Goal: Information Seeking & Learning: Learn about a topic

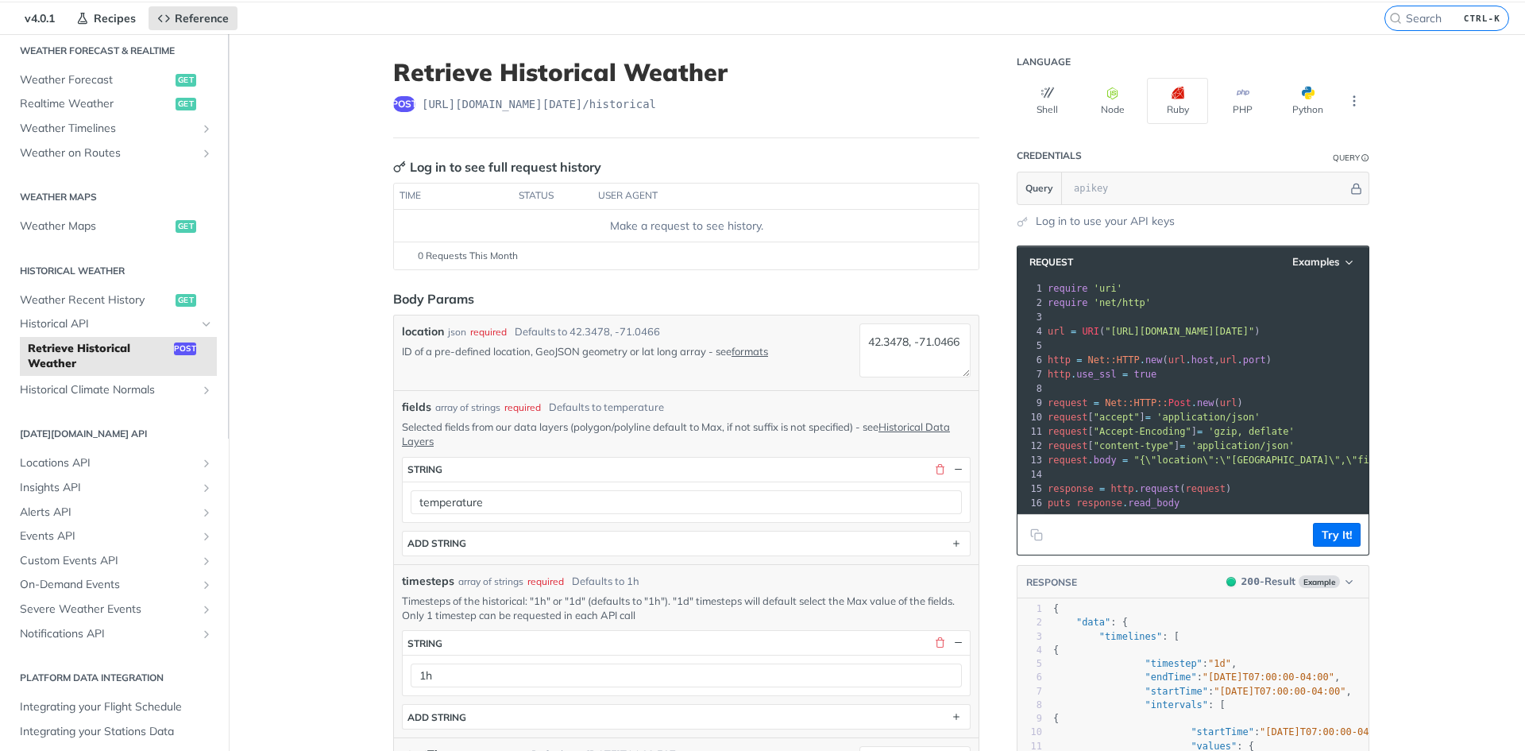
scroll to position [79, 0]
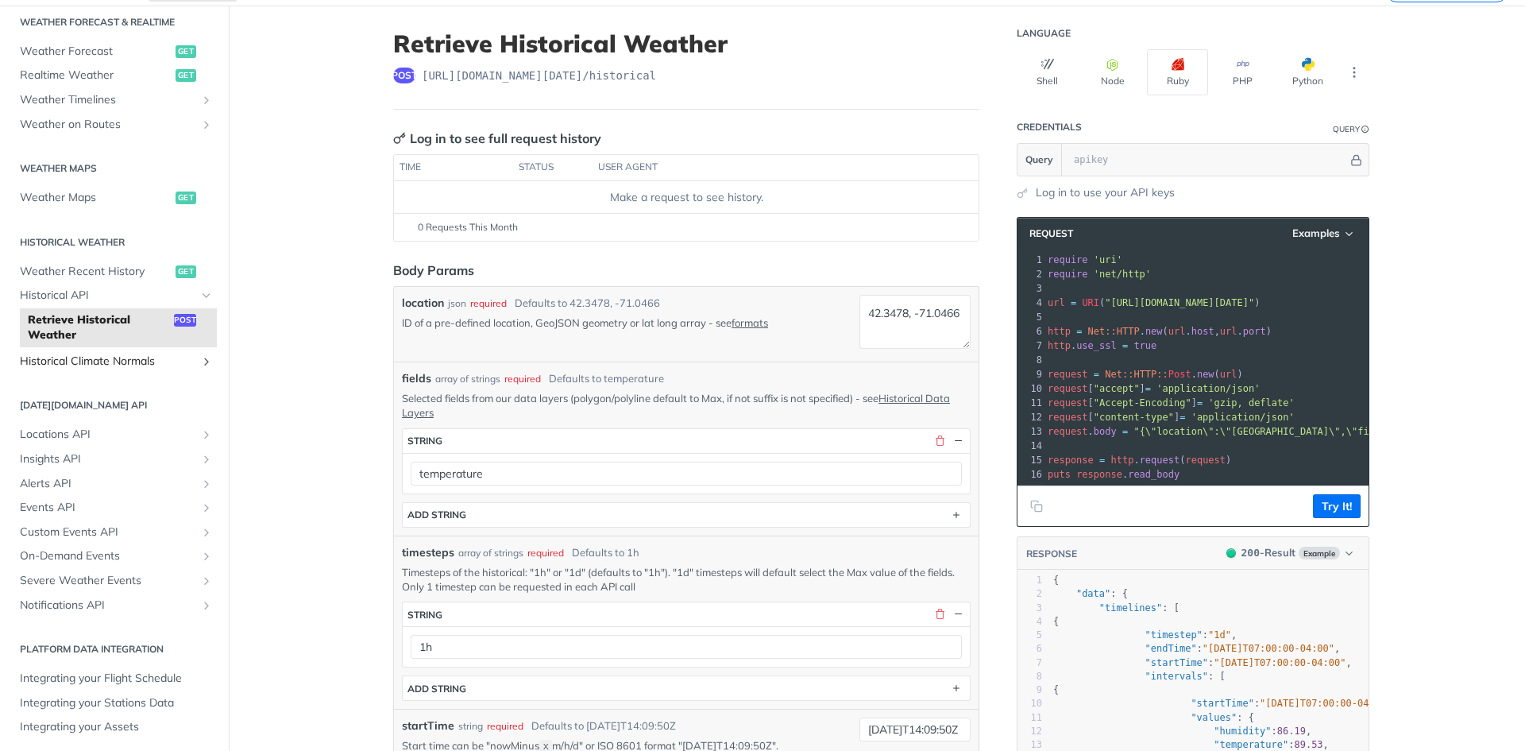
click at [129, 350] on link "Historical Climate Normals" at bounding box center [114, 362] width 205 height 24
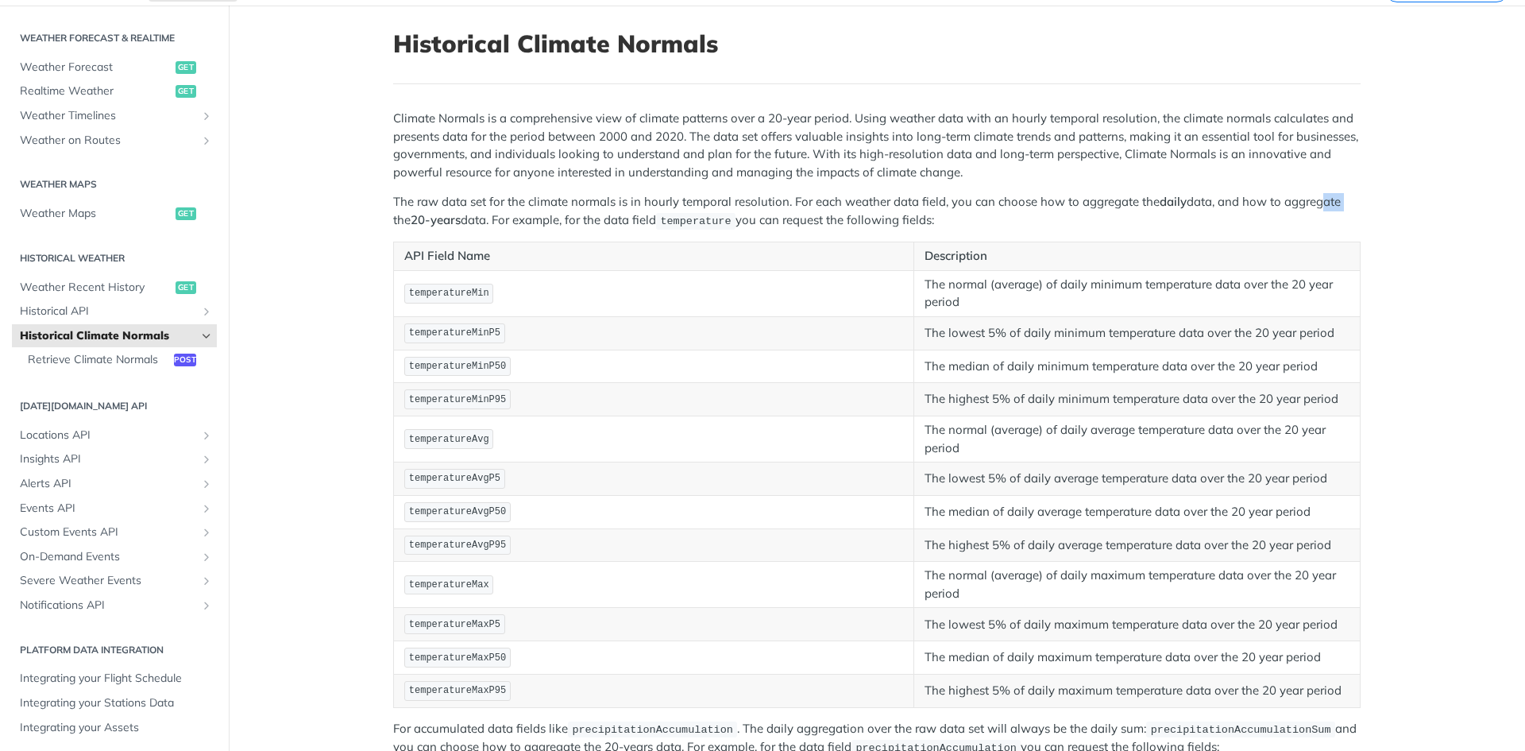
drag, startPoint x: 520, startPoint y: 166, endPoint x: 1375, endPoint y: 190, distance: 855.9
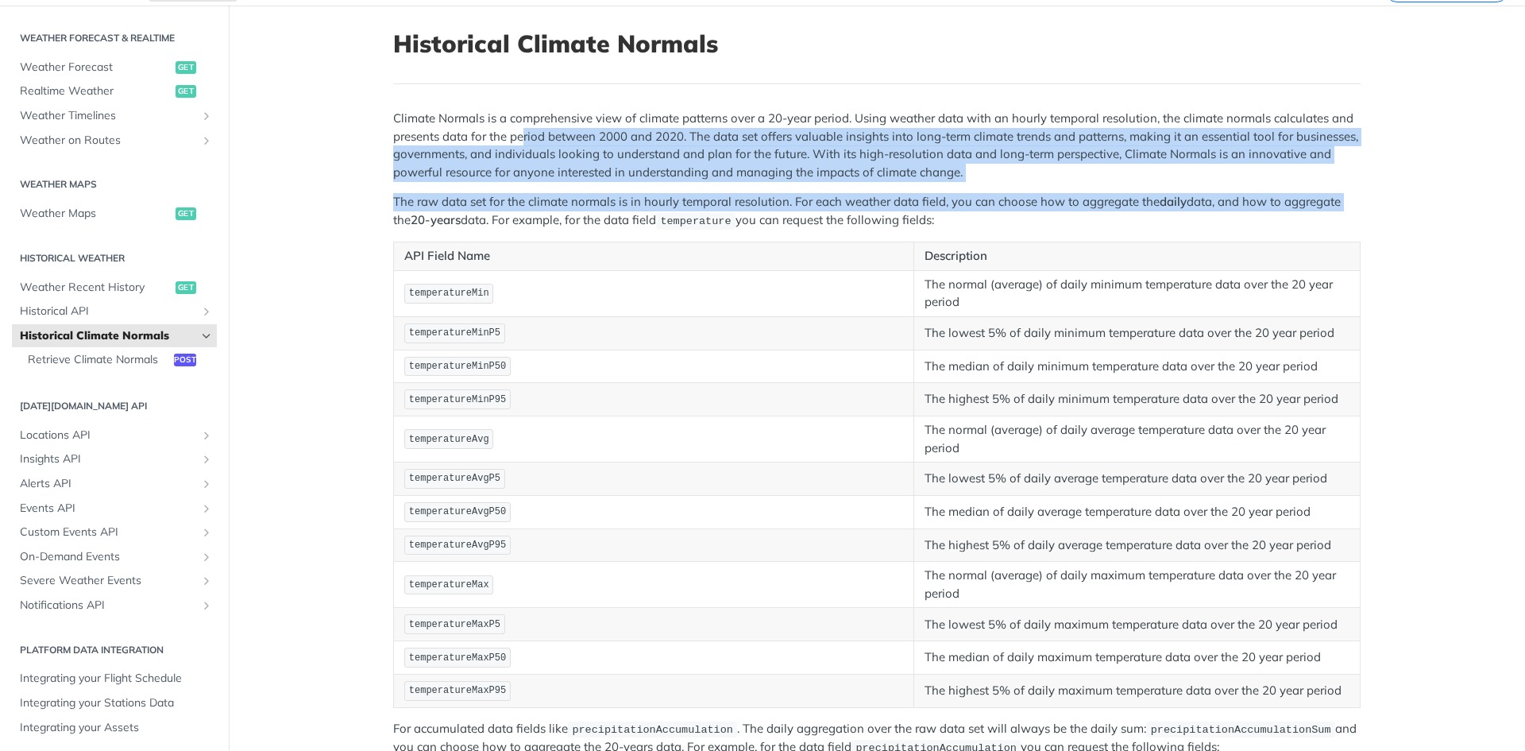
drag, startPoint x: 1433, startPoint y: 191, endPoint x: 454, endPoint y: 141, distance: 980.8
click at [419, 162] on p "Climate Normals is a comprehensive view of climate patterns over a 20-year peri…" at bounding box center [877, 145] width 968 height 71
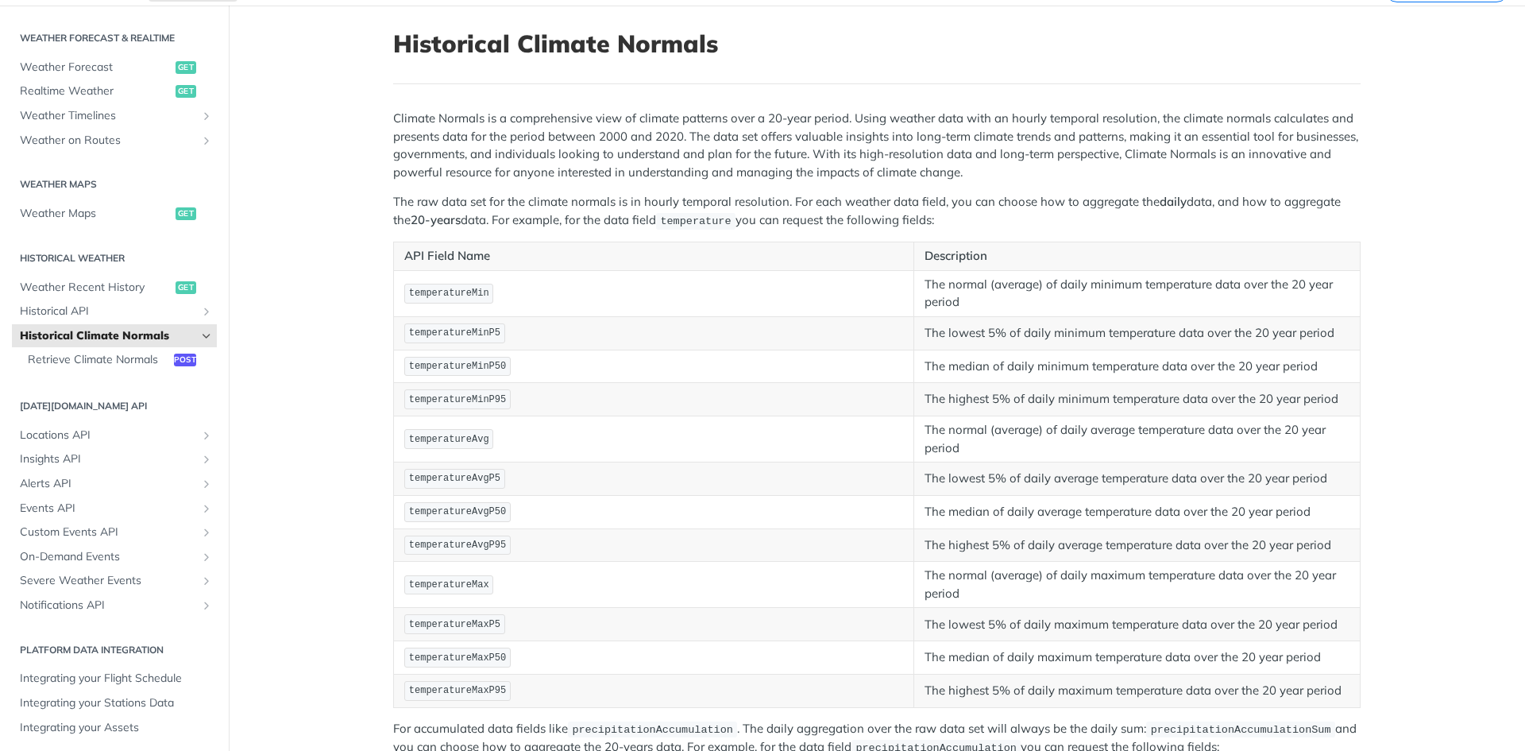
drag, startPoint x: 400, startPoint y: 174, endPoint x: 390, endPoint y: 181, distance: 11.9
click at [398, 175] on p "Climate Normals is a comprehensive view of climate patterns over a 20-year peri…" at bounding box center [877, 145] width 968 height 71
drag, startPoint x: 388, startPoint y: 185, endPoint x: 1007, endPoint y: 218, distance: 619.7
drag, startPoint x: 670, startPoint y: 223, endPoint x: 506, endPoint y: 155, distance: 177.3
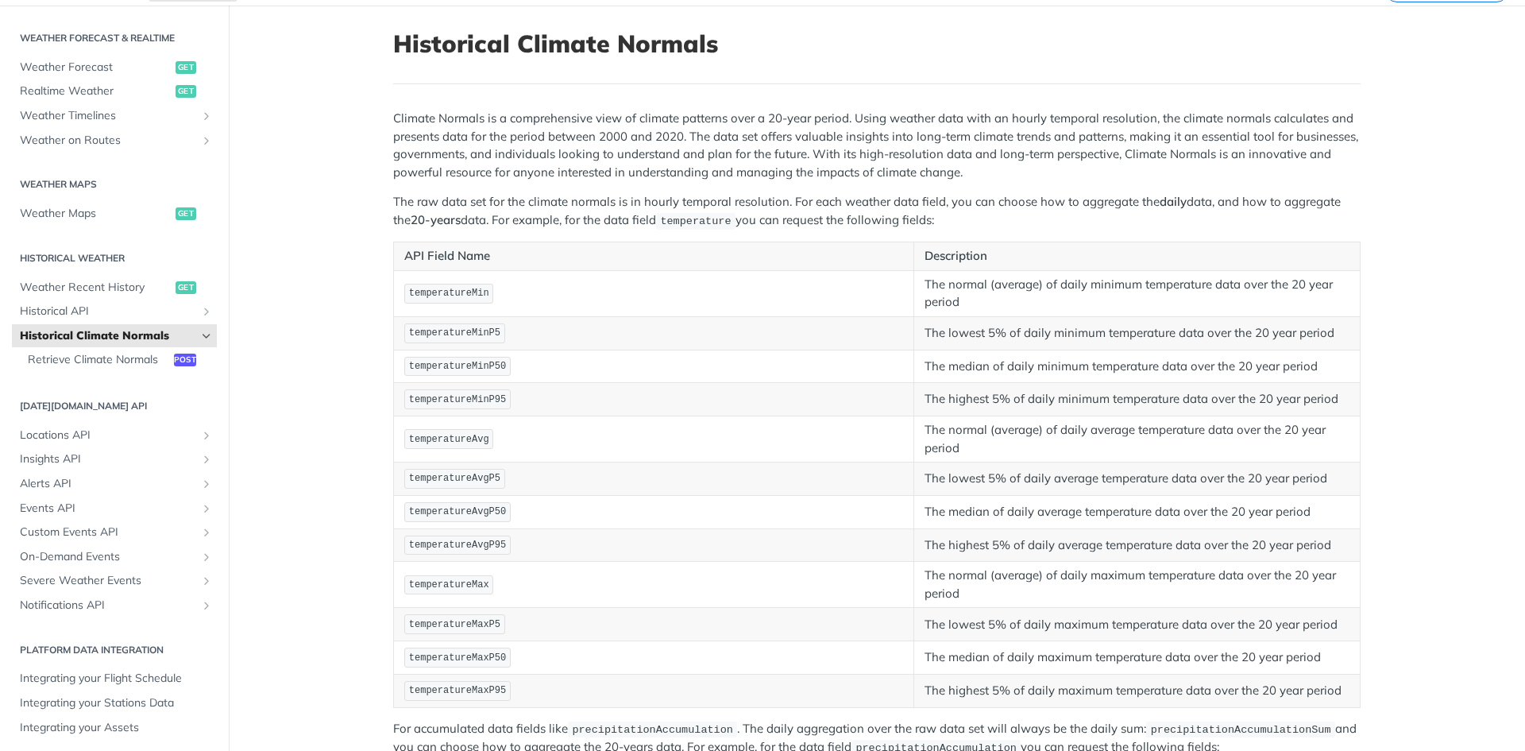
click at [506, 155] on p "Climate Normals is a comprehensive view of climate patterns over a 20-year peri…" at bounding box center [877, 145] width 968 height 71
drag, startPoint x: 506, startPoint y: 155, endPoint x: 1135, endPoint y: 117, distance: 630.3
click at [760, 117] on p "Climate Normals is a comprehensive view of climate patterns over a 20-year peri…" at bounding box center [877, 145] width 968 height 71
click at [760, 114] on p "Climate Normals is a comprehensive view of climate patterns over a 20-year peri…" at bounding box center [877, 145] width 968 height 71
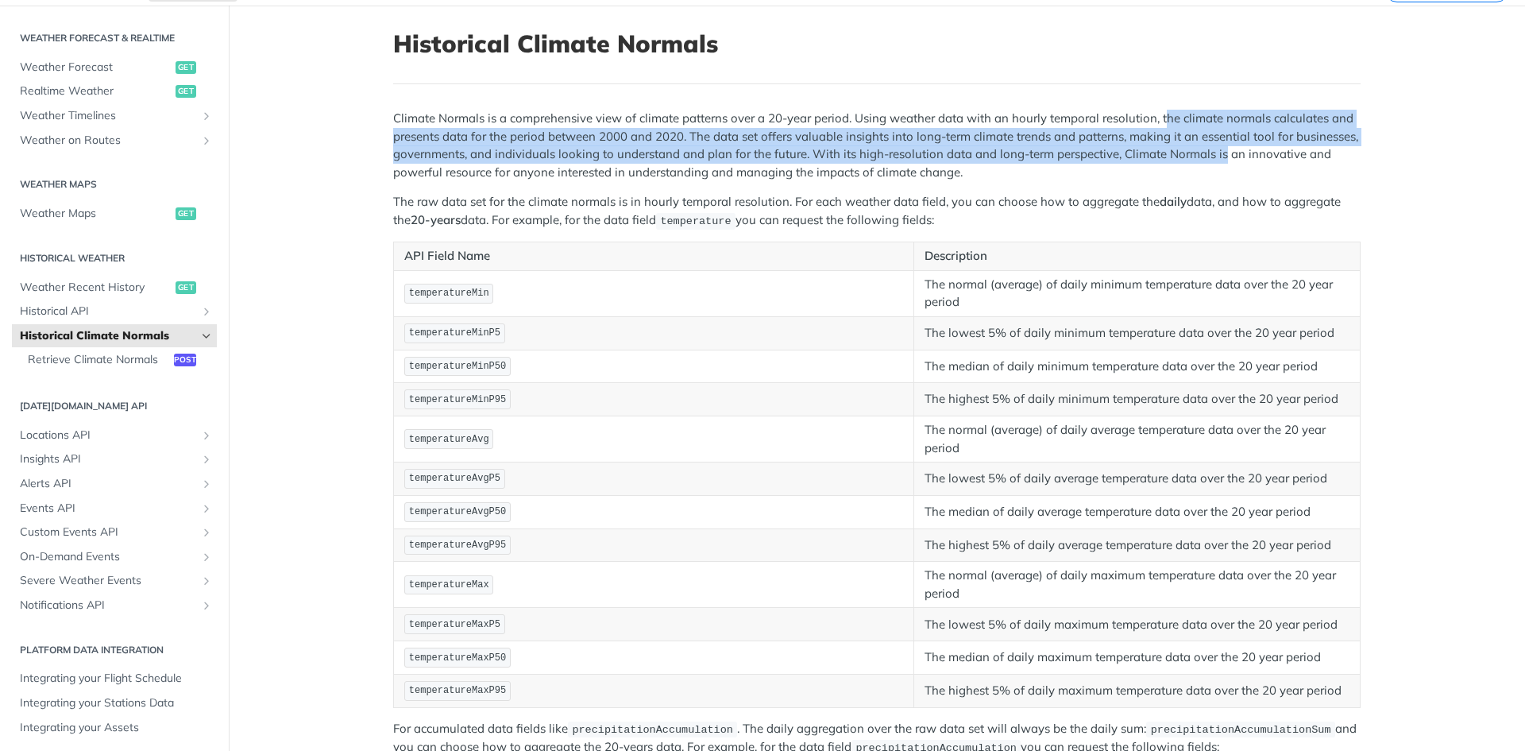
drag, startPoint x: 1162, startPoint y: 118, endPoint x: 1218, endPoint y: 151, distance: 64.8
click at [760, 151] on p "Climate Normals is a comprehensive view of climate patterns over a 20-year peri…" at bounding box center [877, 145] width 968 height 71
click at [760, 135] on p "Climate Normals is a comprehensive view of climate patterns over a 20-year peri…" at bounding box center [877, 145] width 968 height 71
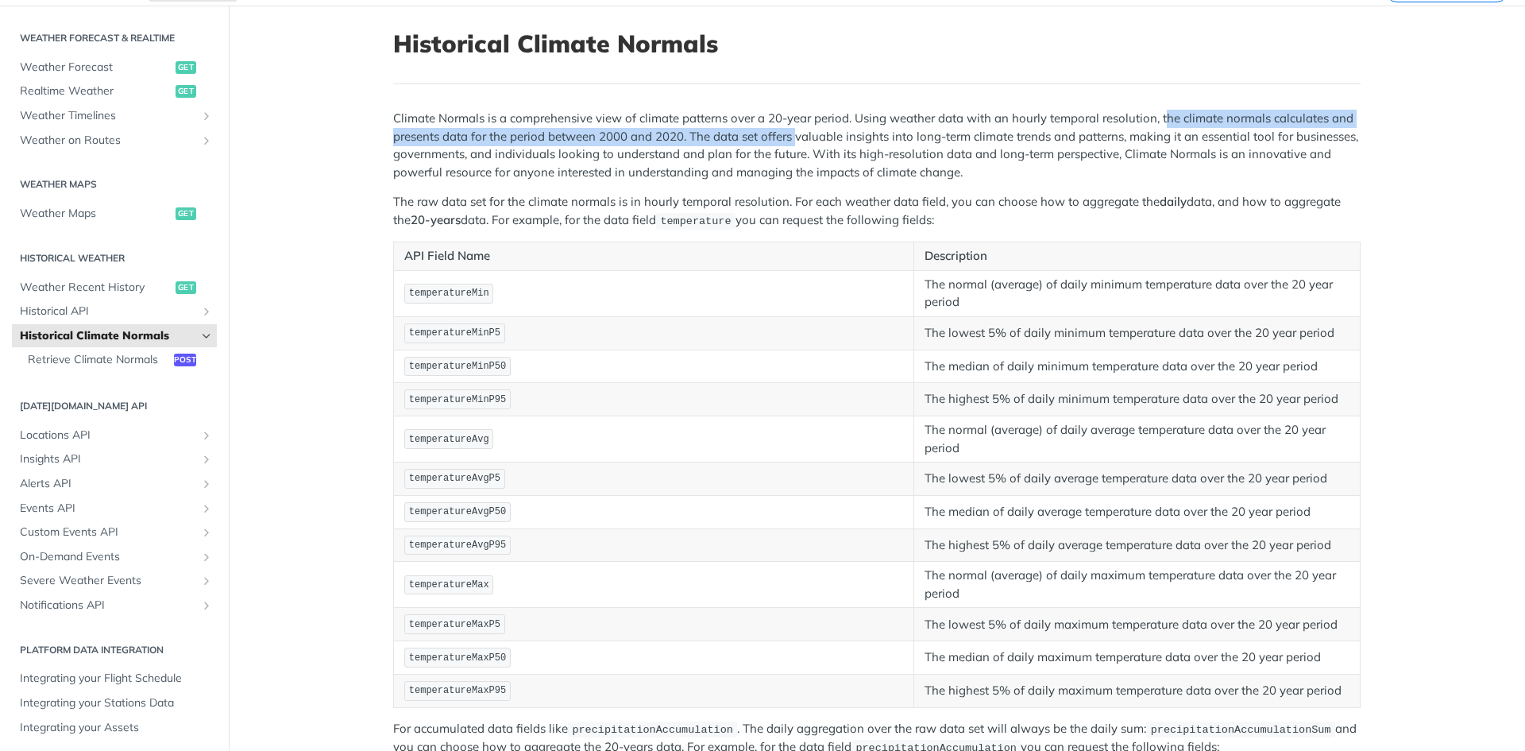
drag, startPoint x: 814, startPoint y: 133, endPoint x: 747, endPoint y: 132, distance: 67.5
click at [760, 132] on p "Climate Normals is a comprehensive view of climate patterns over a 20-year peri…" at bounding box center [877, 145] width 968 height 71
click at [458, 133] on p "Climate Normals is a comprehensive view of climate patterns over a 20-year peri…" at bounding box center [877, 145] width 968 height 71
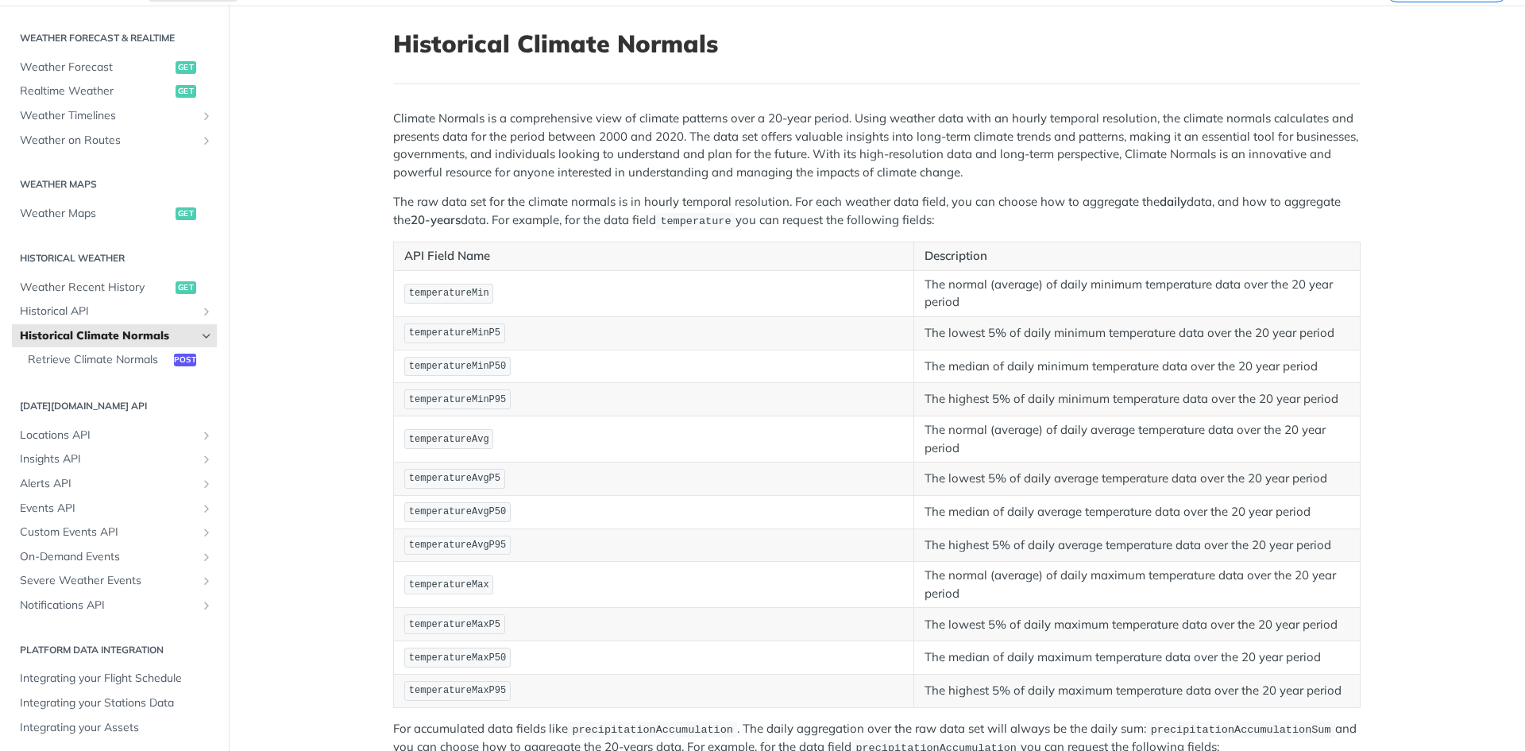
click at [455, 133] on p "Climate Normals is a comprehensive view of climate patterns over a 20-year peri…" at bounding box center [877, 145] width 968 height 71
drag, startPoint x: 122, startPoint y: 160, endPoint x: 162, endPoint y: 149, distance: 42.0
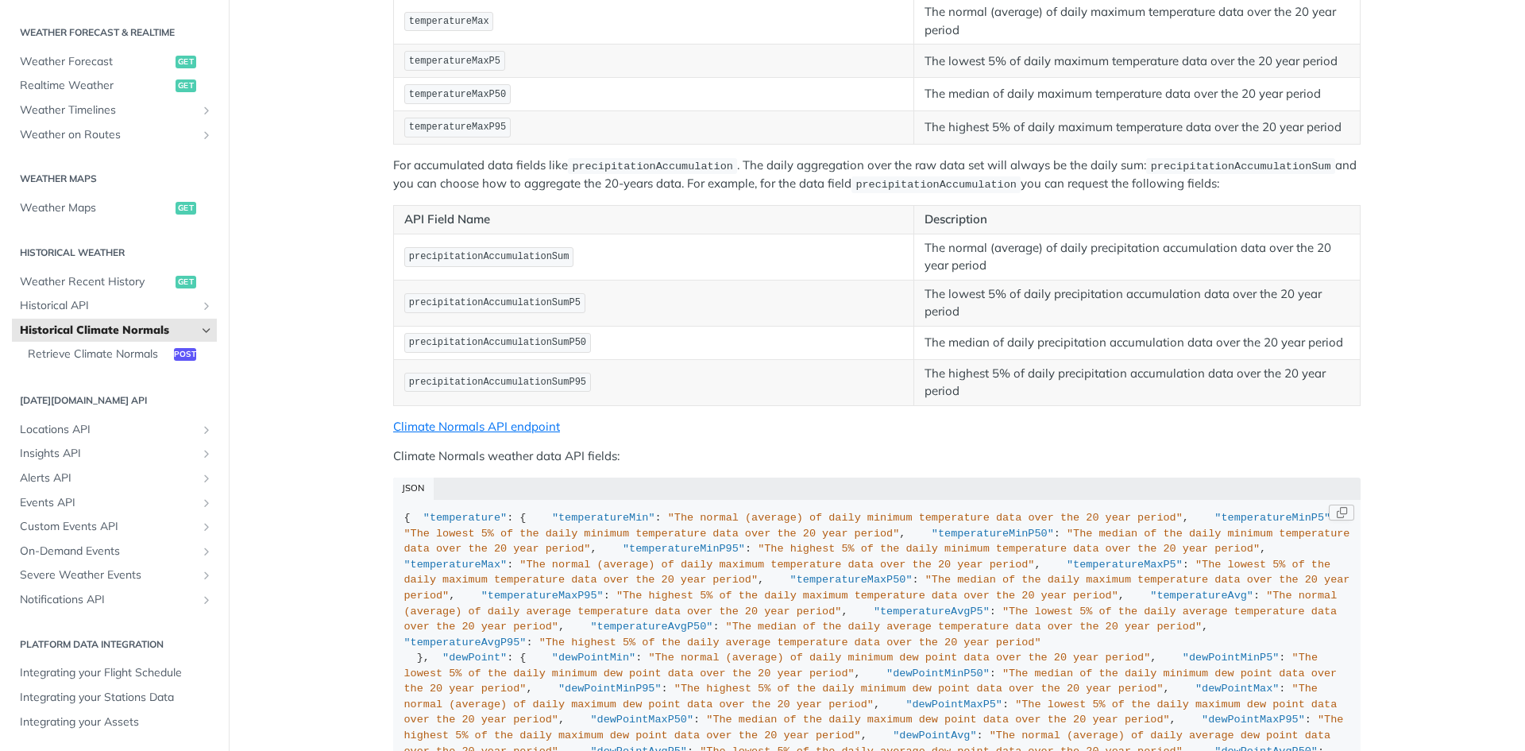
scroll to position [636, 0]
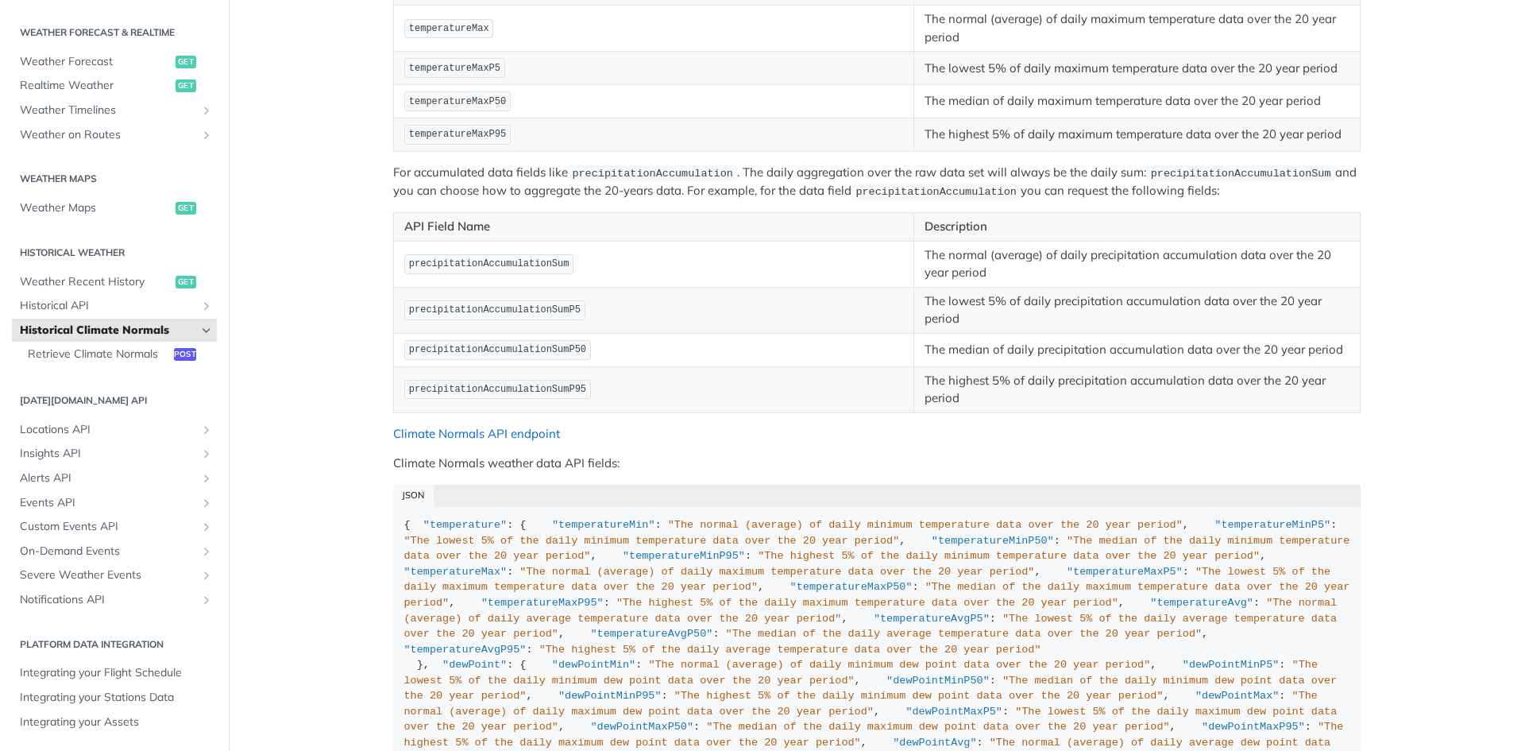
click at [515, 428] on link "Climate Normals API endpoint" at bounding box center [476, 433] width 167 height 15
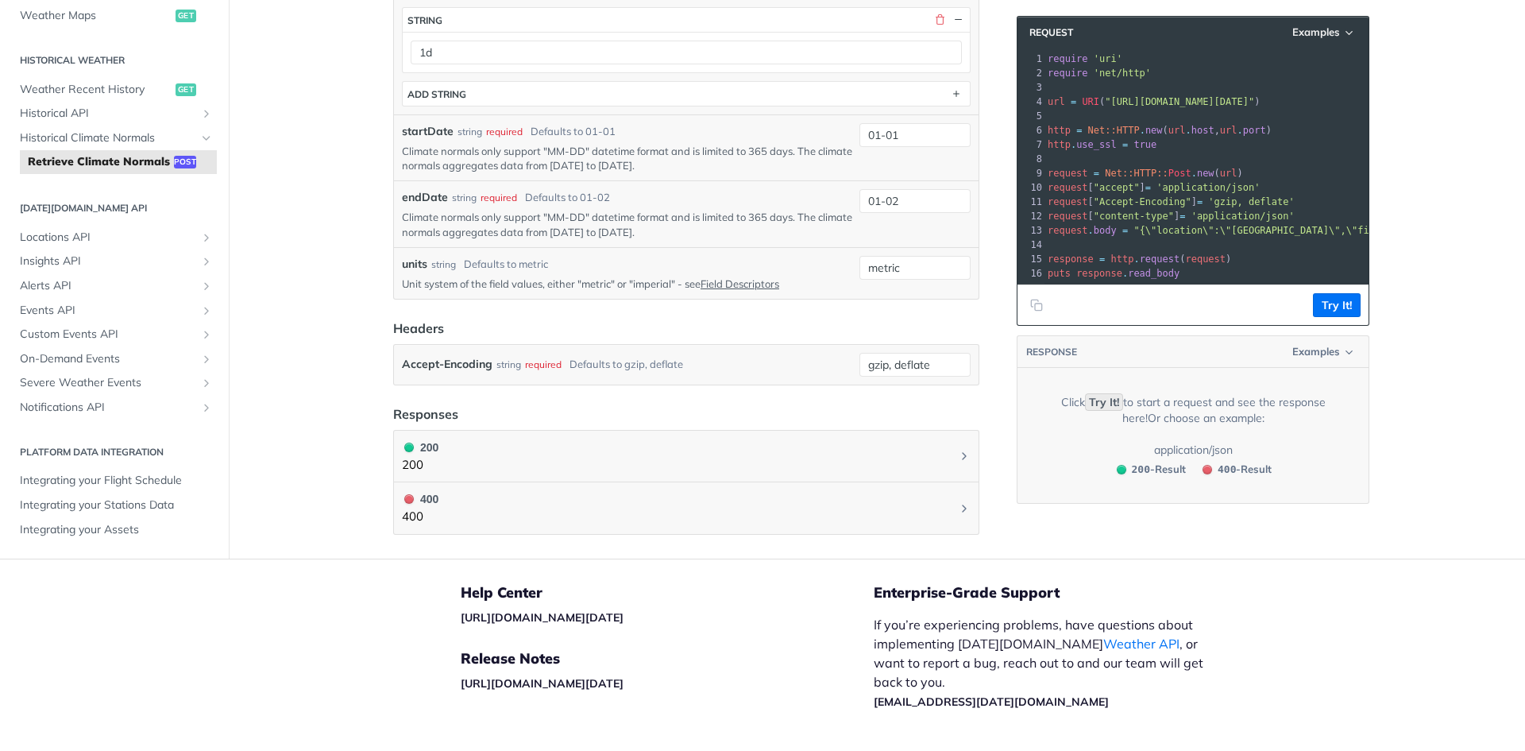
scroll to position [636, 0]
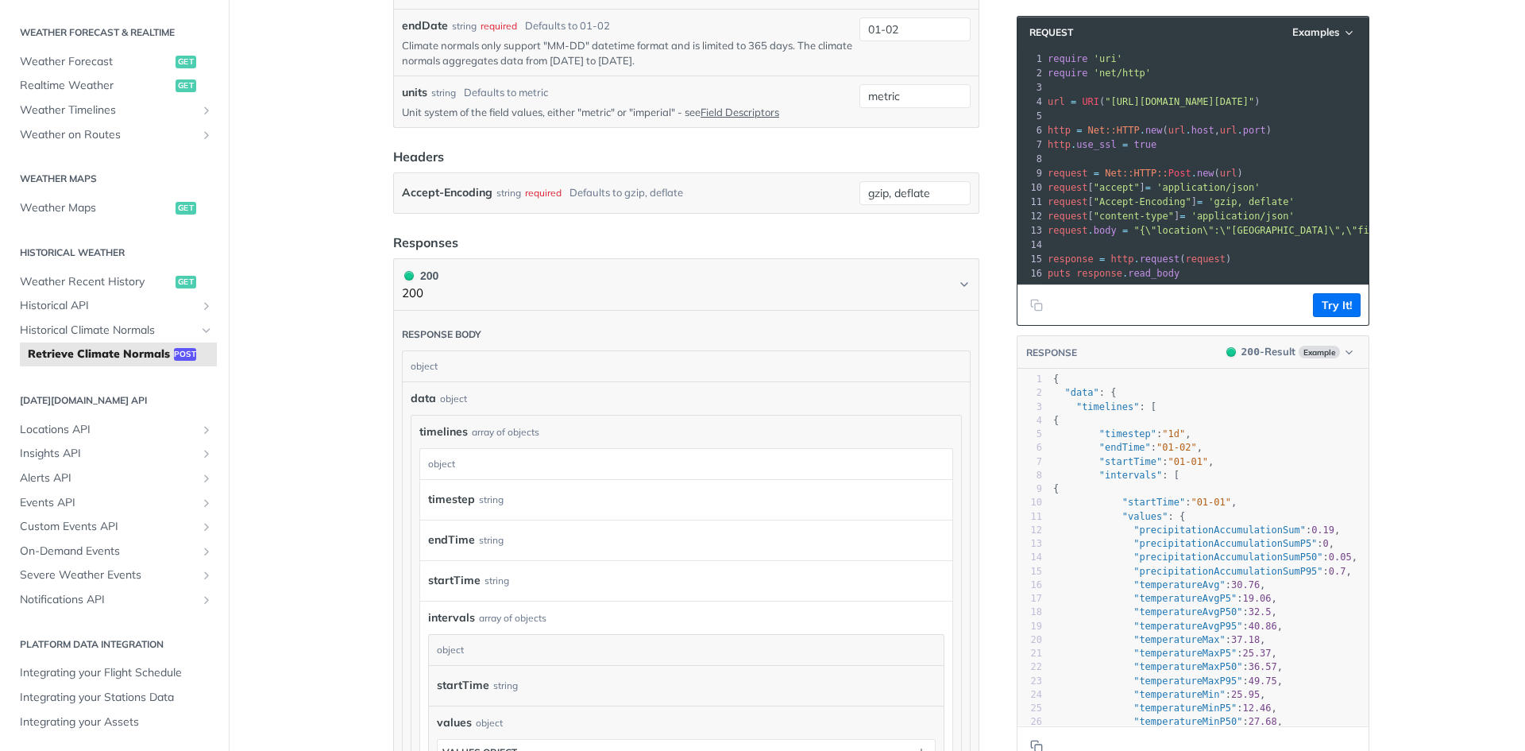
drag, startPoint x: 488, startPoint y: 474, endPoint x: 458, endPoint y: 433, distance: 51.2
click at [483, 470] on div "object" at bounding box center [684, 464] width 528 height 30
click at [450, 399] on div "object" at bounding box center [453, 397] width 27 height 14
click at [450, 377] on div "object" at bounding box center [684, 365] width 563 height 30
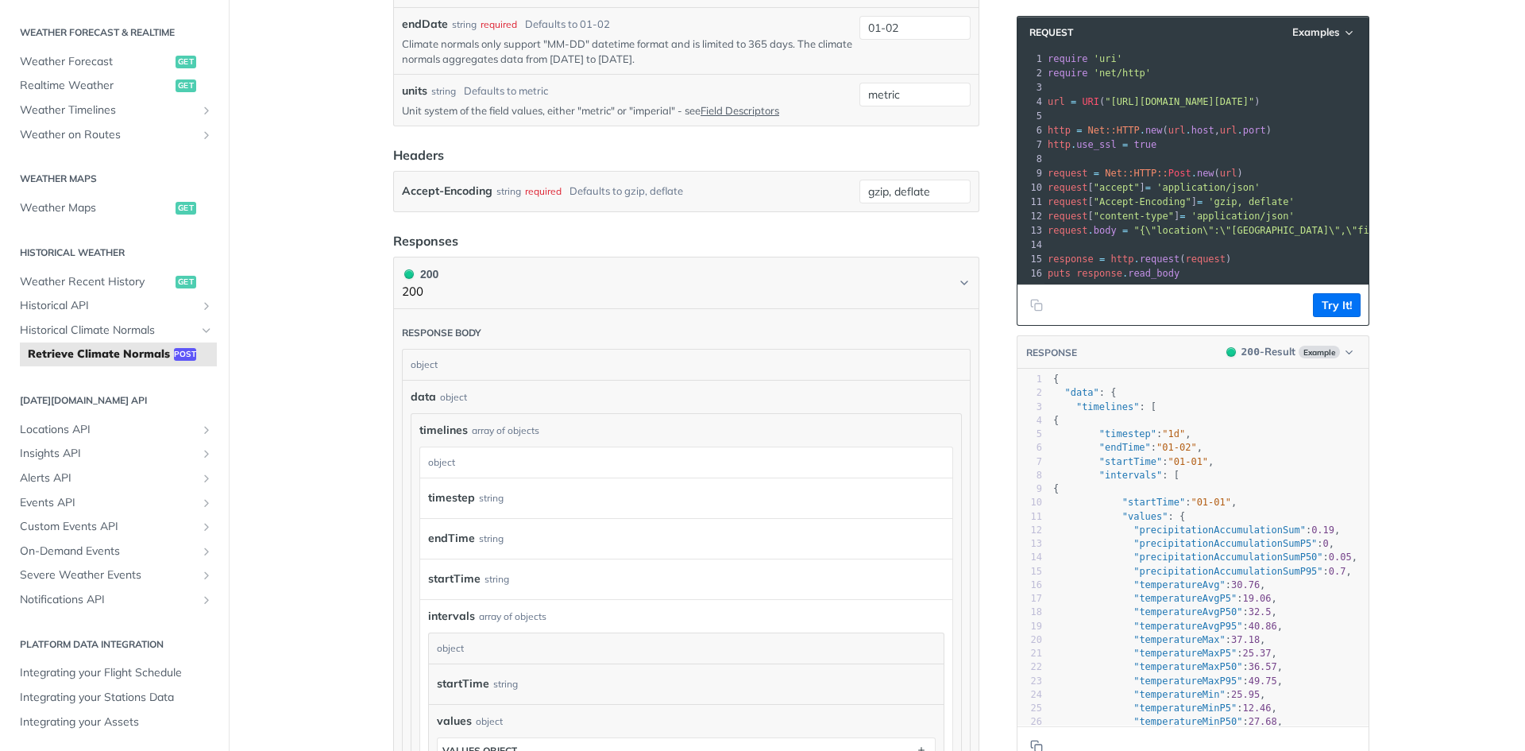
click at [448, 365] on div "object" at bounding box center [684, 365] width 563 height 30
click at [493, 412] on div "data object timelines array of objects timelines object timestep string endTime…" at bounding box center [686, 588] width 551 height 400
drag, startPoint x: 494, startPoint y: 437, endPoint x: 495, endPoint y: 452, distance: 15.1
click at [494, 442] on div "timelines array of objects timelines object timestep string endTime string star…" at bounding box center [686, 600] width 534 height 357
click at [495, 452] on div "object" at bounding box center [684, 462] width 528 height 30
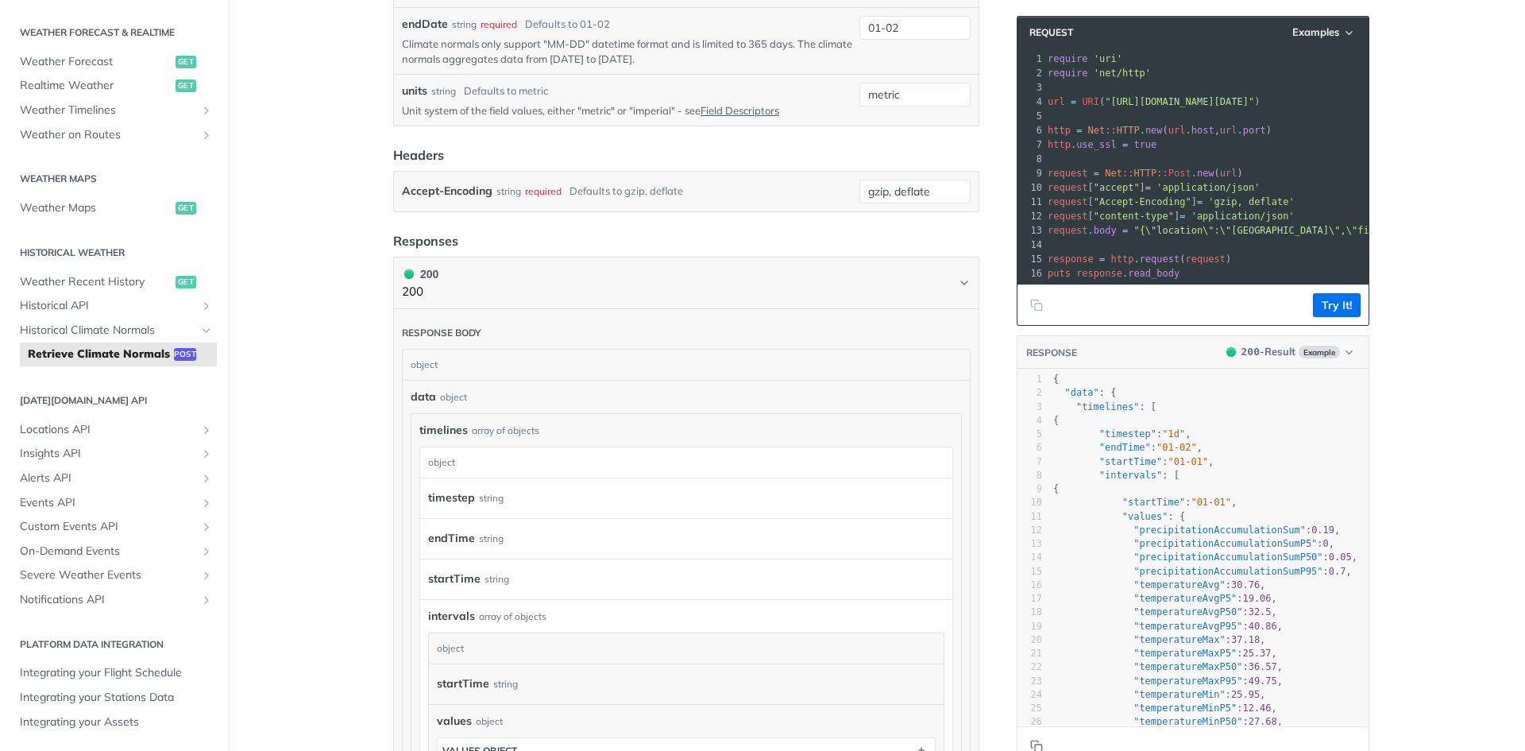
click at [495, 459] on div "object" at bounding box center [684, 462] width 528 height 30
drag, startPoint x: 472, startPoint y: 464, endPoint x: 443, endPoint y: 462, distance: 28.6
click at [471, 464] on div "object" at bounding box center [684, 462] width 528 height 30
click at [443, 462] on div "object" at bounding box center [684, 462] width 528 height 30
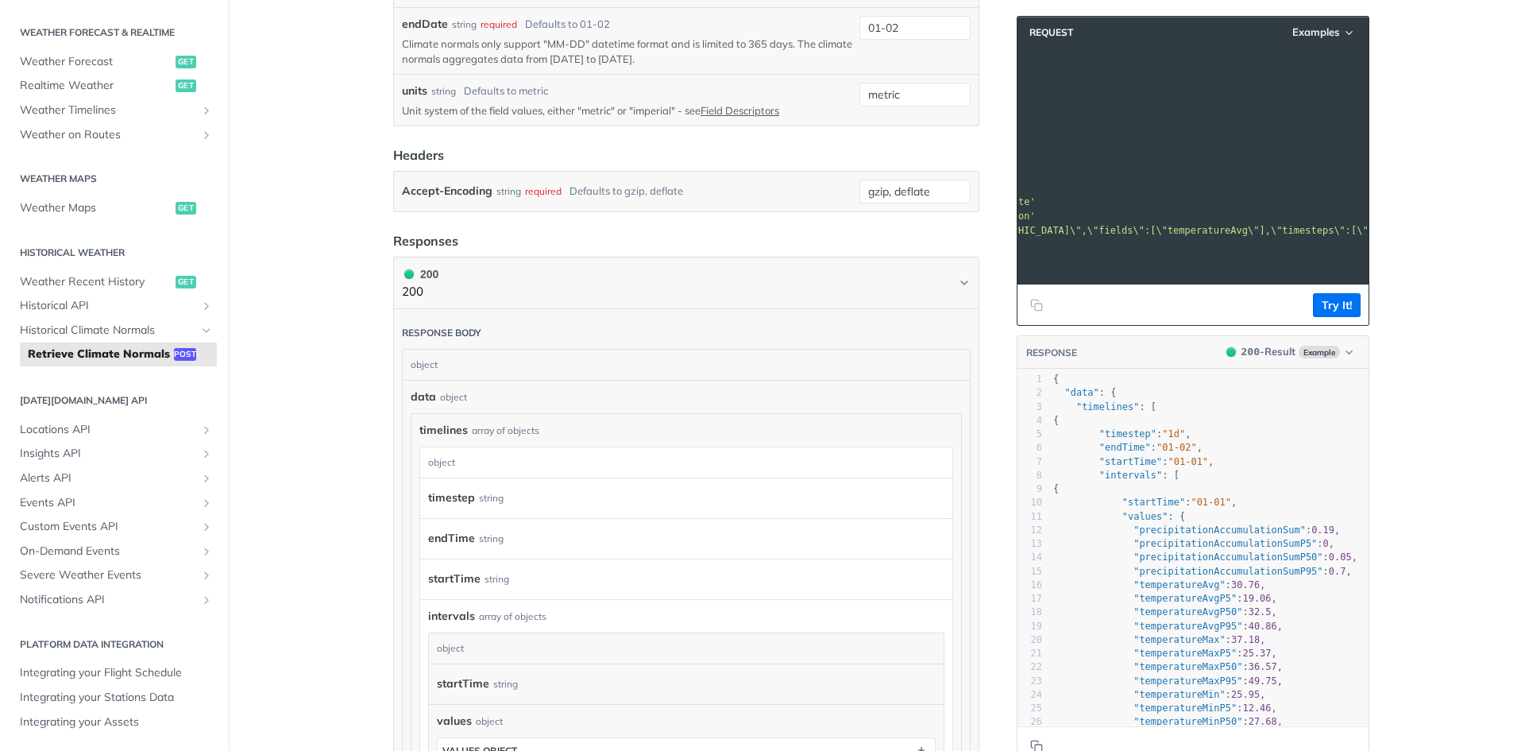
scroll to position [0, 284]
drag, startPoint x: 1208, startPoint y: 298, endPoint x: 1194, endPoint y: 292, distance: 15.3
click at [760, 293] on div "Request Examples xxxxxxxxxx 16 1 require 'uri' 2 require 'net/http' 3 ​ 4 url =…" at bounding box center [1193, 171] width 353 height 310
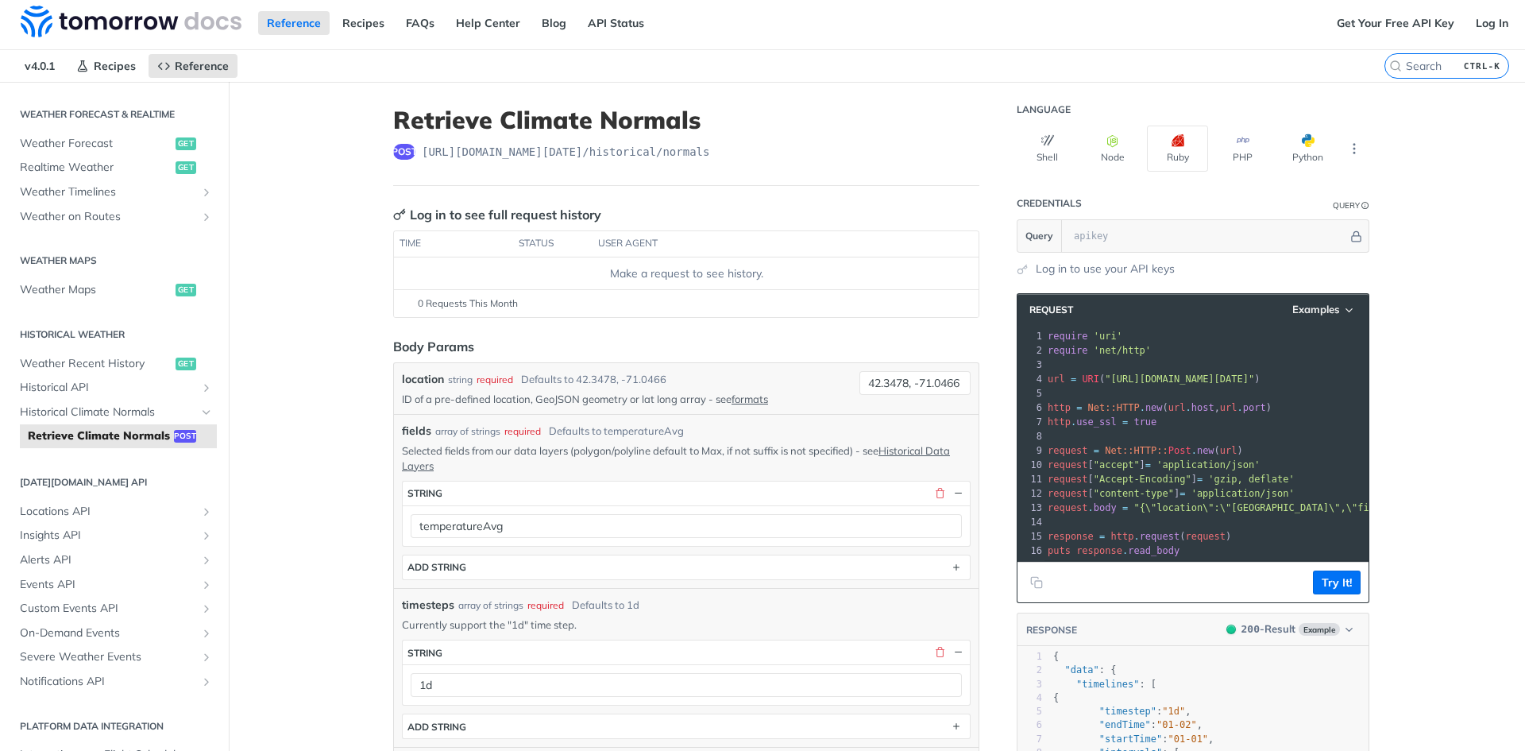
scroll to position [0, 0]
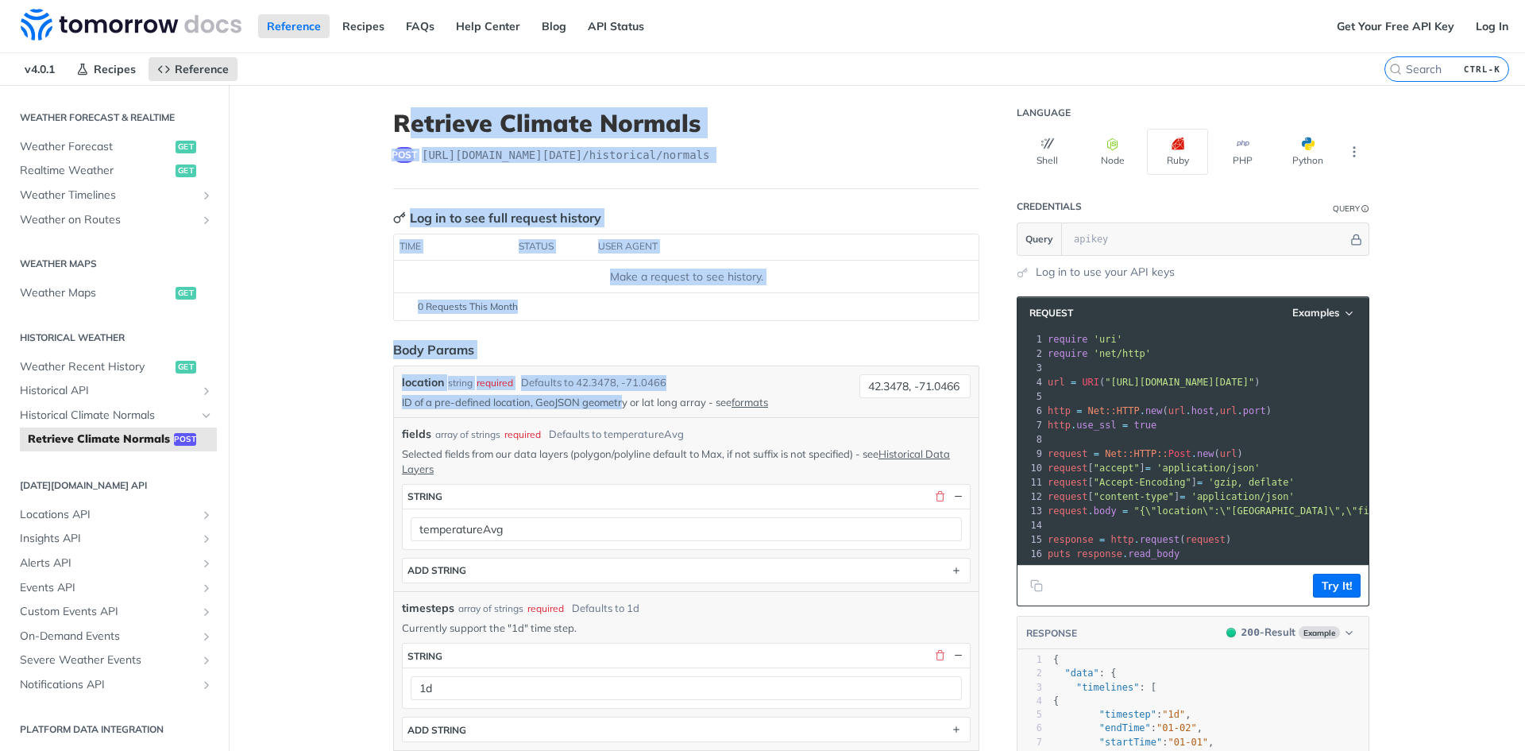
drag, startPoint x: 400, startPoint y: 120, endPoint x: 597, endPoint y: 388, distance: 332.6
click at [435, 299] on footer "0 Requests This Month" at bounding box center [686, 306] width 585 height 28
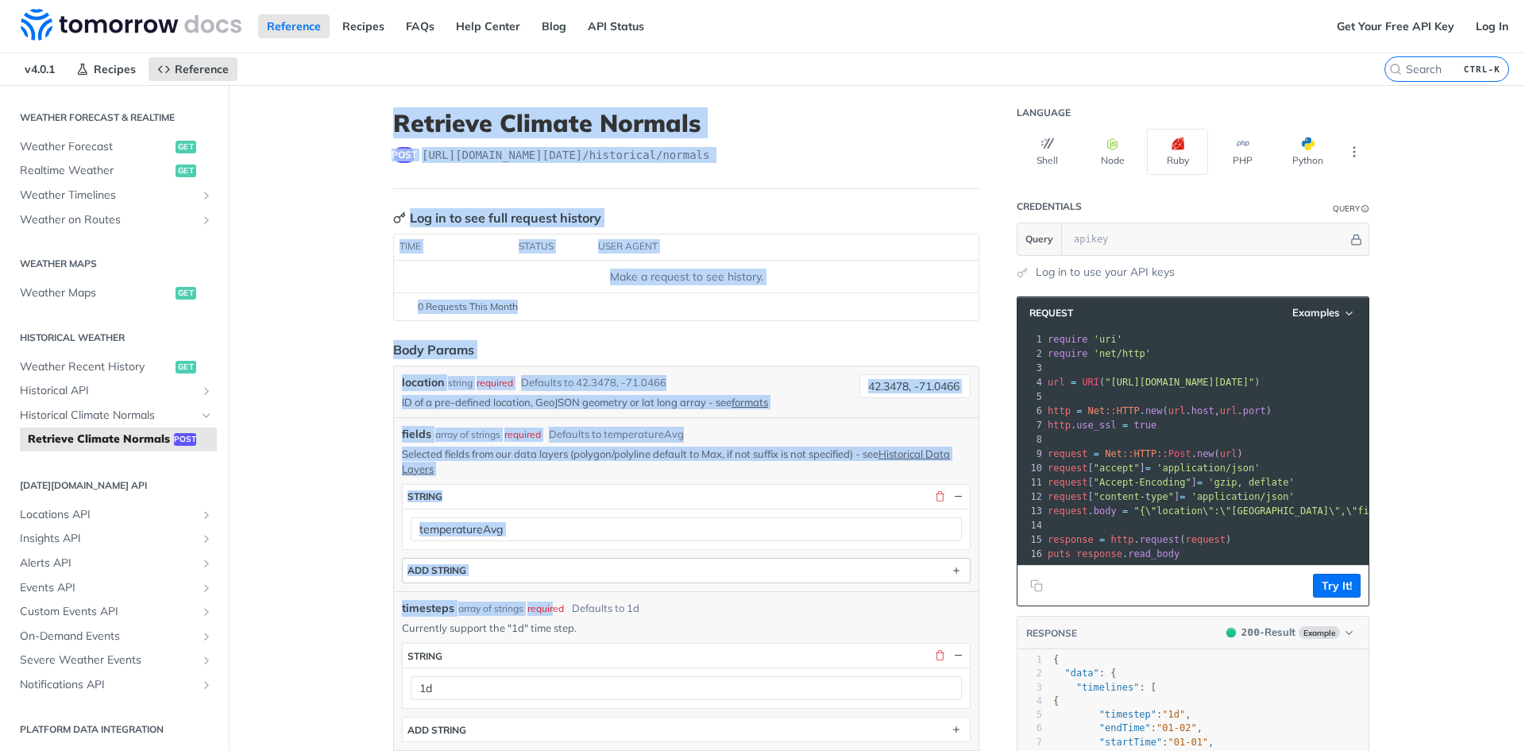
drag, startPoint x: 343, startPoint y: 99, endPoint x: 530, endPoint y: 558, distance: 494.9
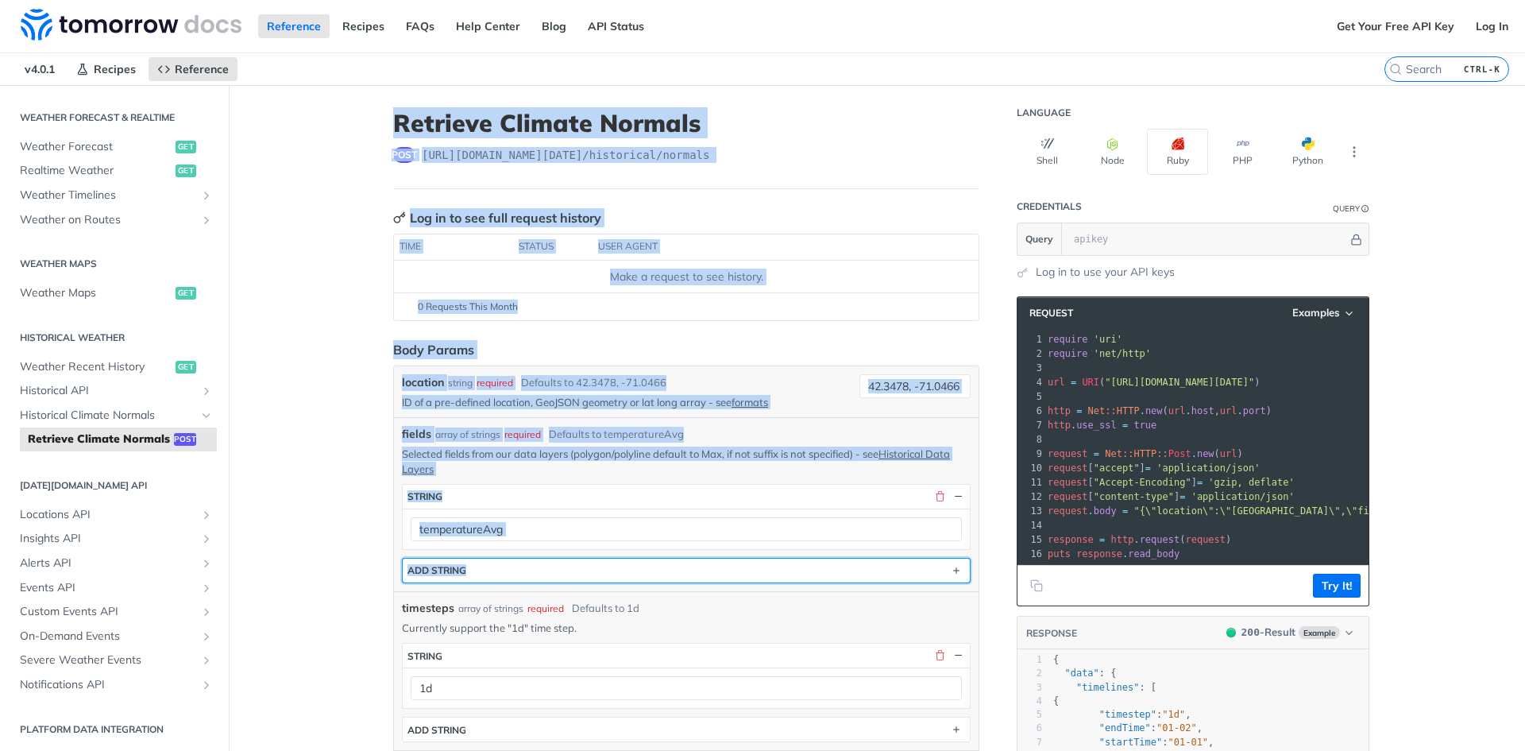
click at [760, 582] on button "ADD string" at bounding box center [686, 570] width 567 height 24
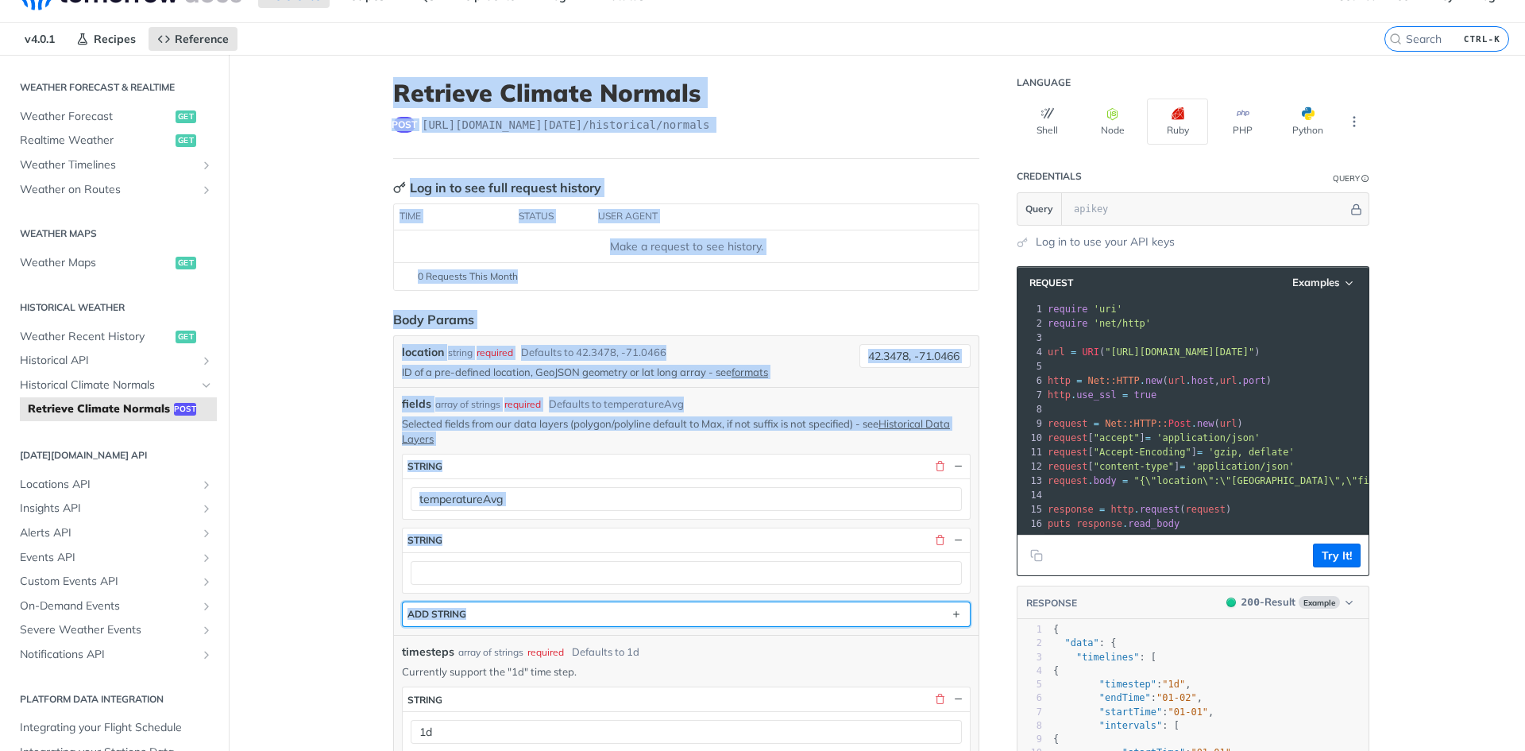
scroll to position [79, 0]
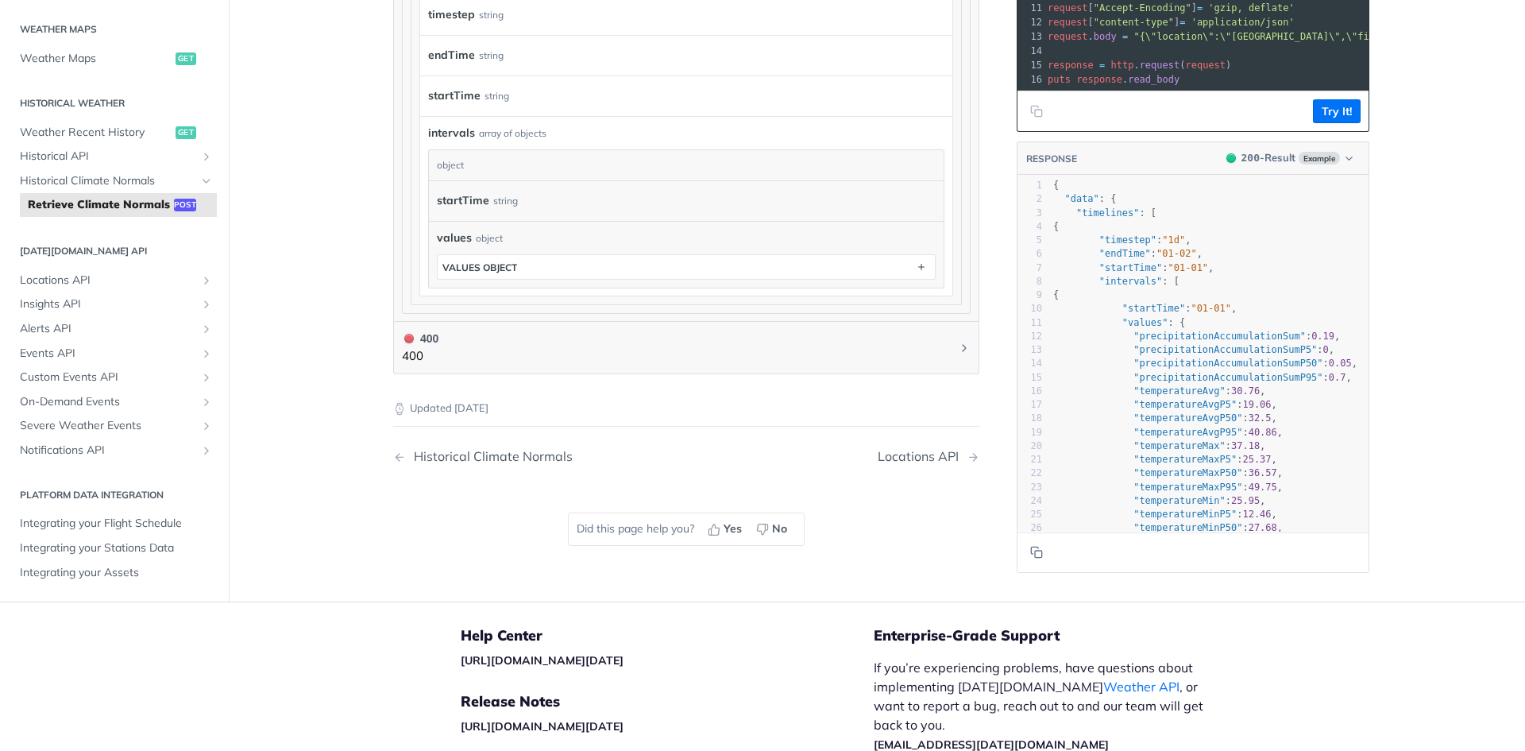
scroll to position [1503, 0]
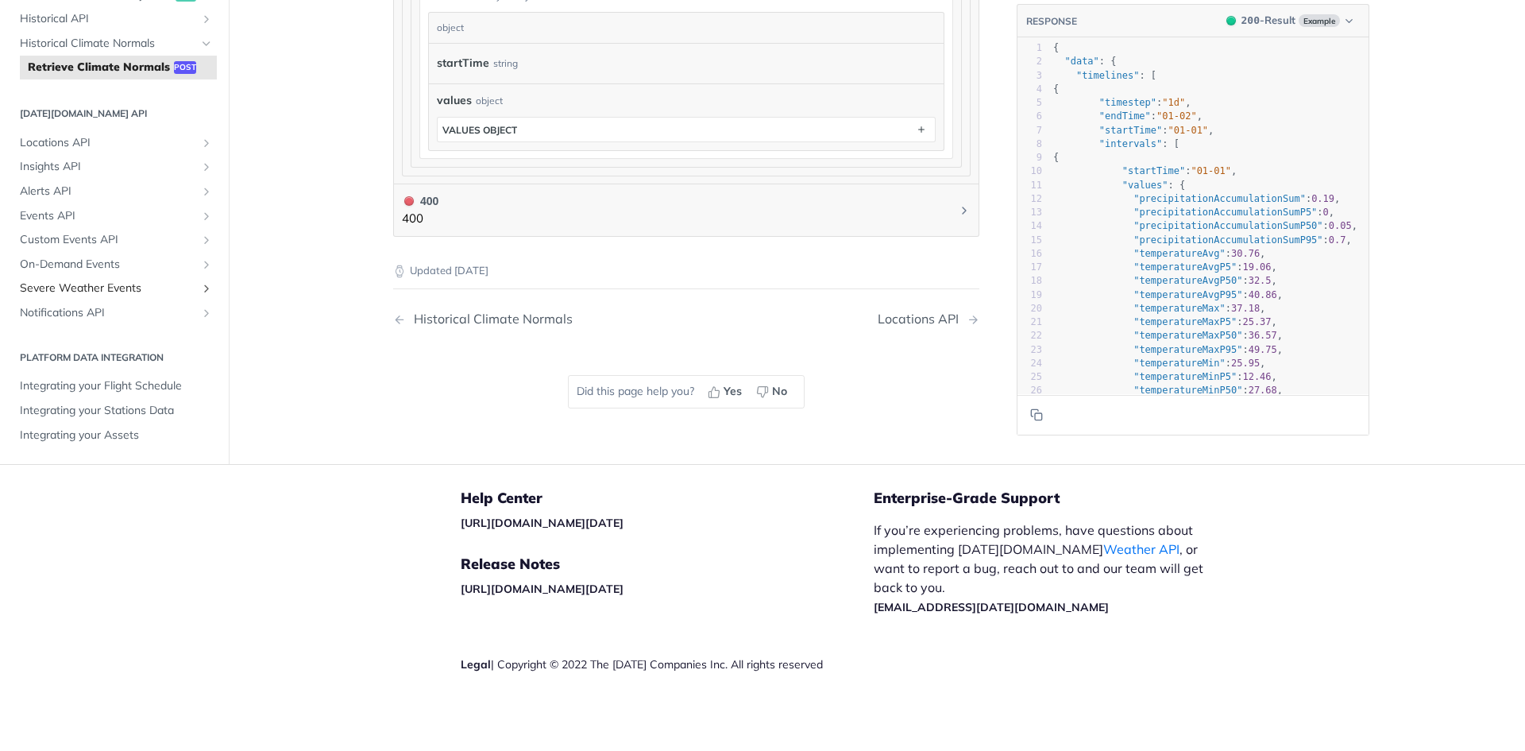
click at [110, 295] on span "Severe Weather Events" at bounding box center [108, 288] width 176 height 16
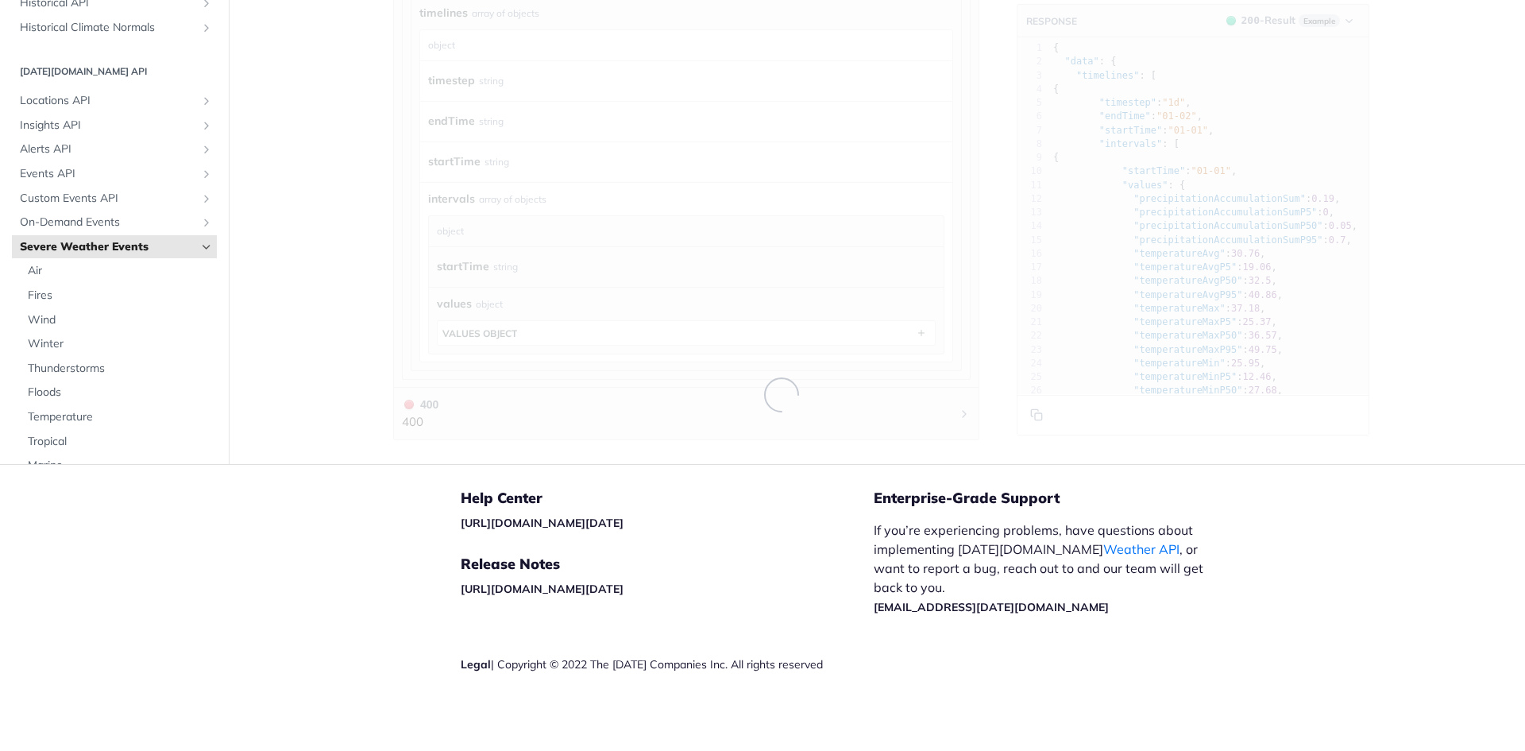
scroll to position [1300, 0]
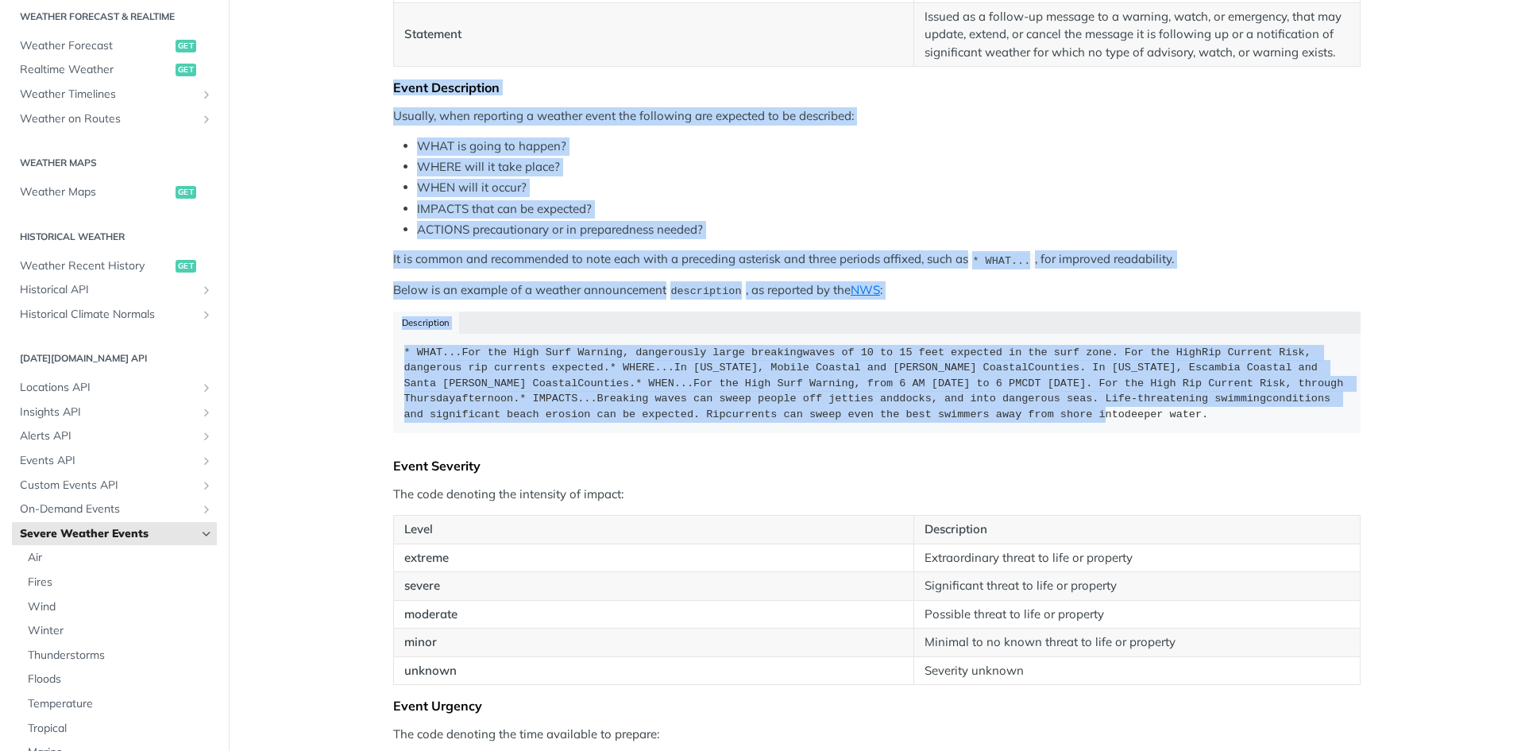
drag, startPoint x: 388, startPoint y: 92, endPoint x: 695, endPoint y: 434, distance: 459.0
click at [695, 434] on div "ℹ Note Any attributes not listed on this page should not be in use, they are in…" at bounding box center [877, 289] width 968 height 2801
click at [695, 434] on div "Description * WHAT...For the High Surf Warning, dangerously large breakingwaves…" at bounding box center [877, 377] width 968 height 133
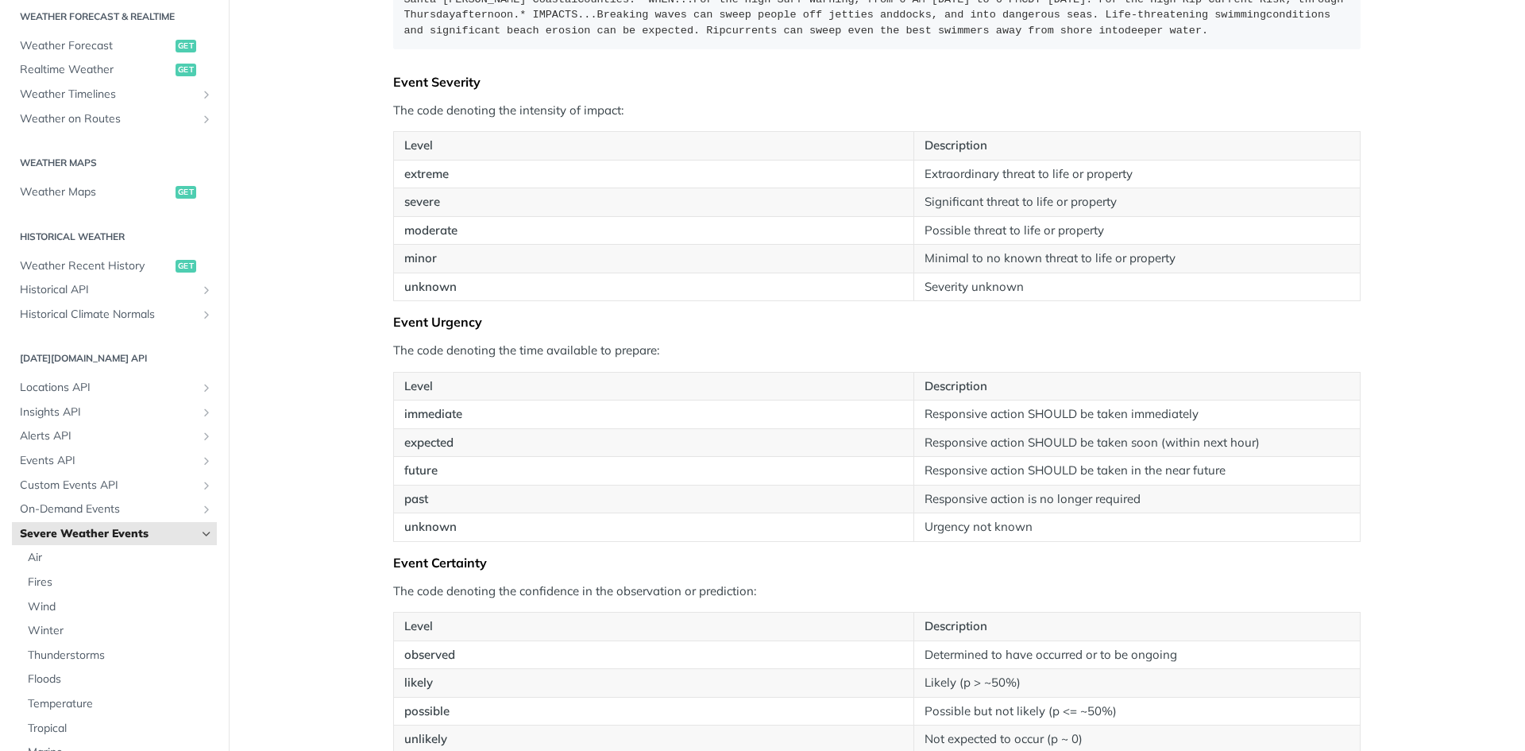
scroll to position [1697, 0]
